Goal: Task Accomplishment & Management: Manage account settings

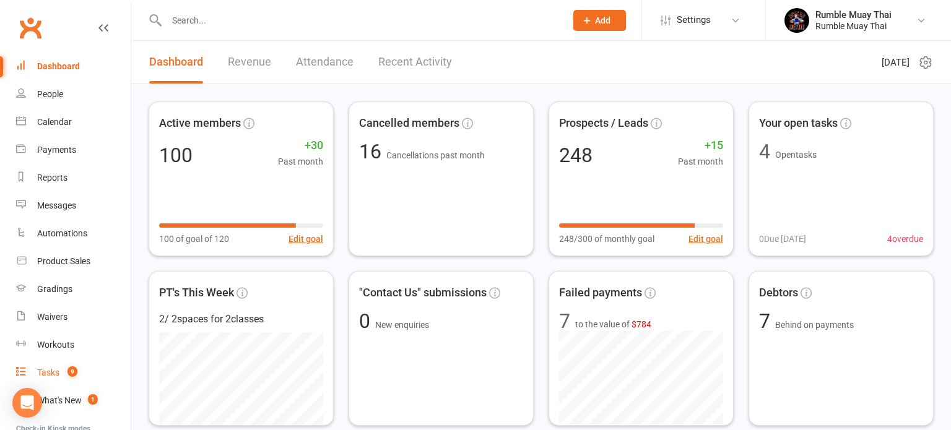
click at [45, 373] on div "Tasks" at bounding box center [48, 373] width 22 height 10
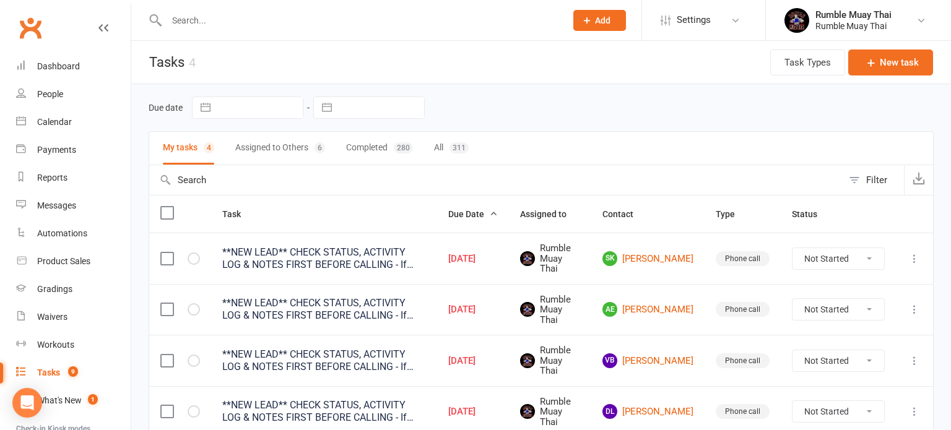
click at [270, 148] on button "Assigned to Others 6" at bounding box center [280, 148] width 90 height 33
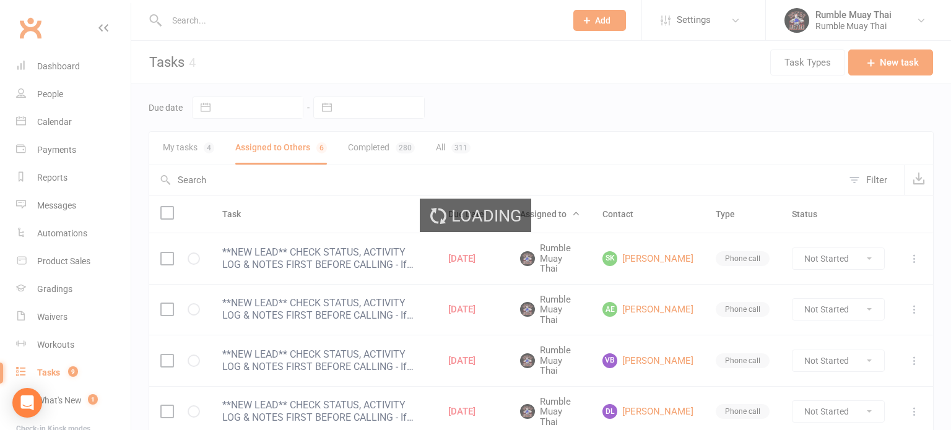
select select "started"
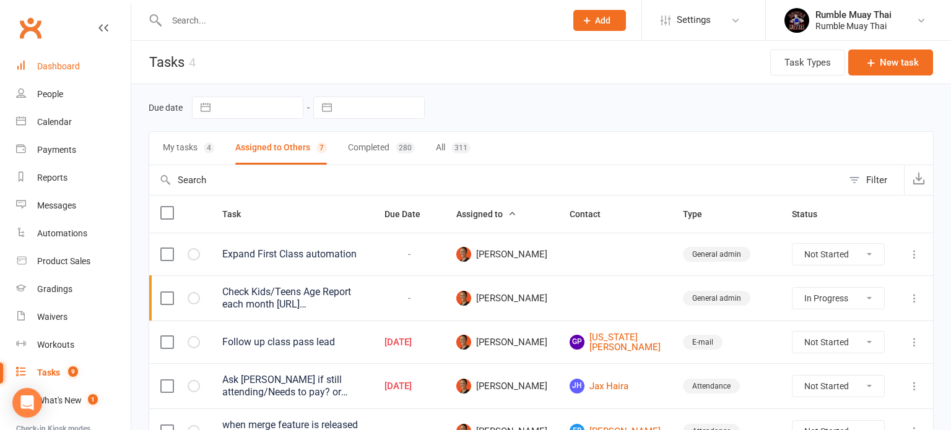
click at [53, 68] on div "Dashboard" at bounding box center [58, 66] width 43 height 10
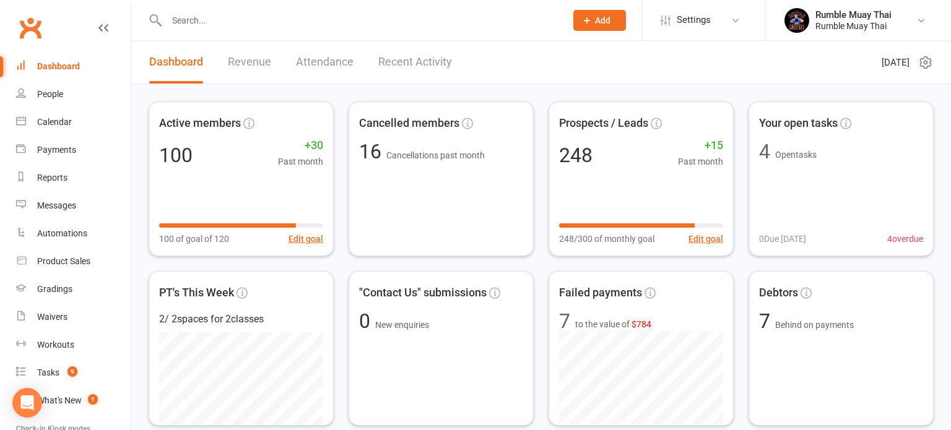
click at [47, 95] on div "People" at bounding box center [50, 94] width 26 height 10
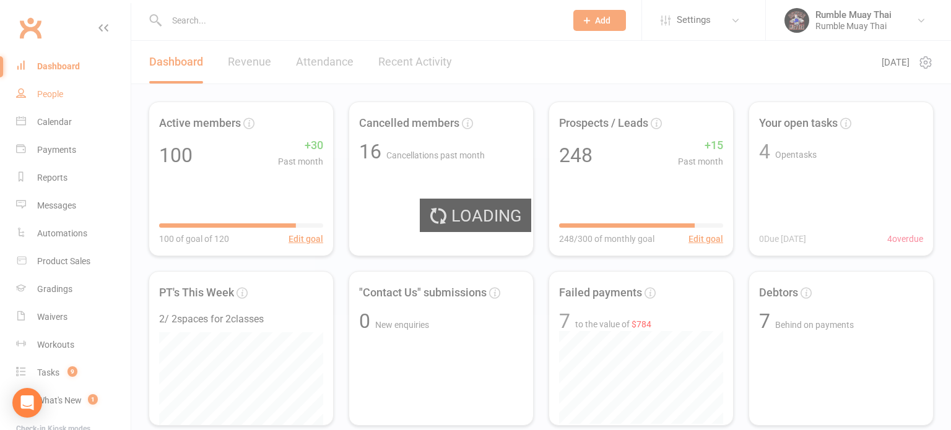
click at [47, 95] on div "Loading" at bounding box center [475, 215] width 951 height 430
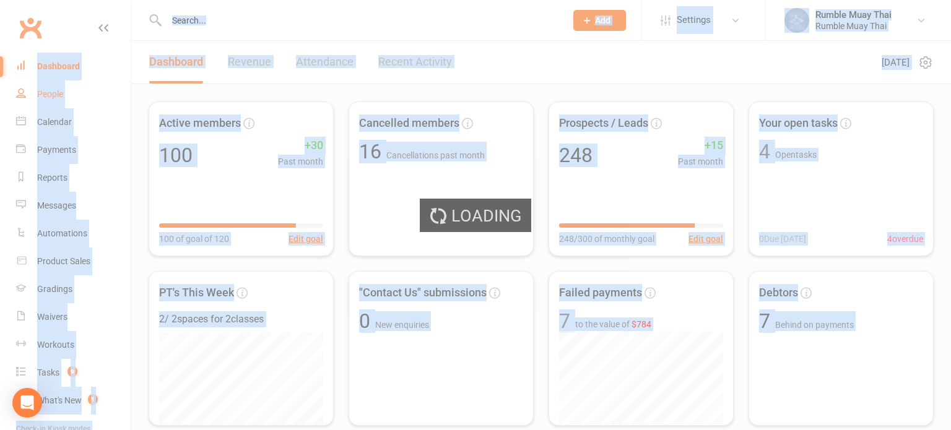
select select "100"
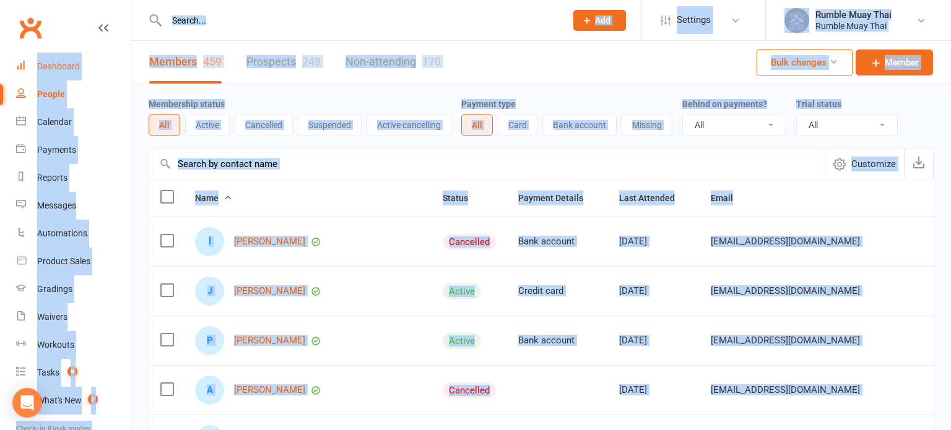
click at [53, 67] on div "Dashboard" at bounding box center [58, 66] width 43 height 10
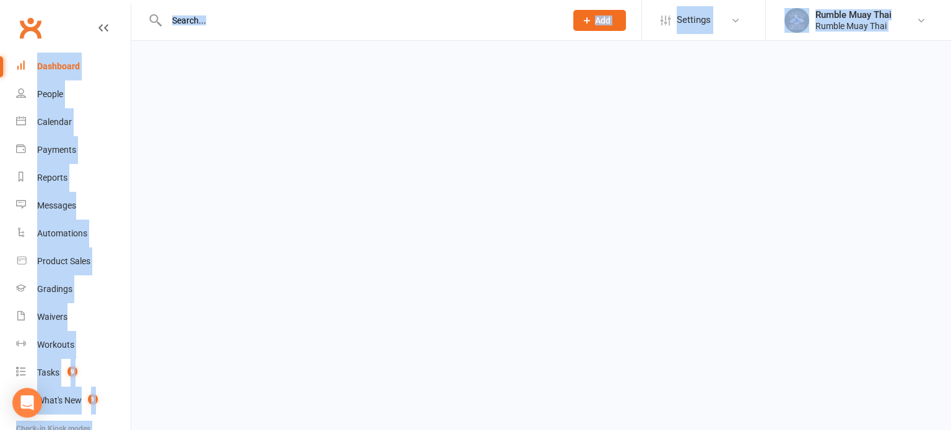
click at [53, 67] on div "Dashboard" at bounding box center [58, 66] width 43 height 10
